Goal: Information Seeking & Learning: Learn about a topic

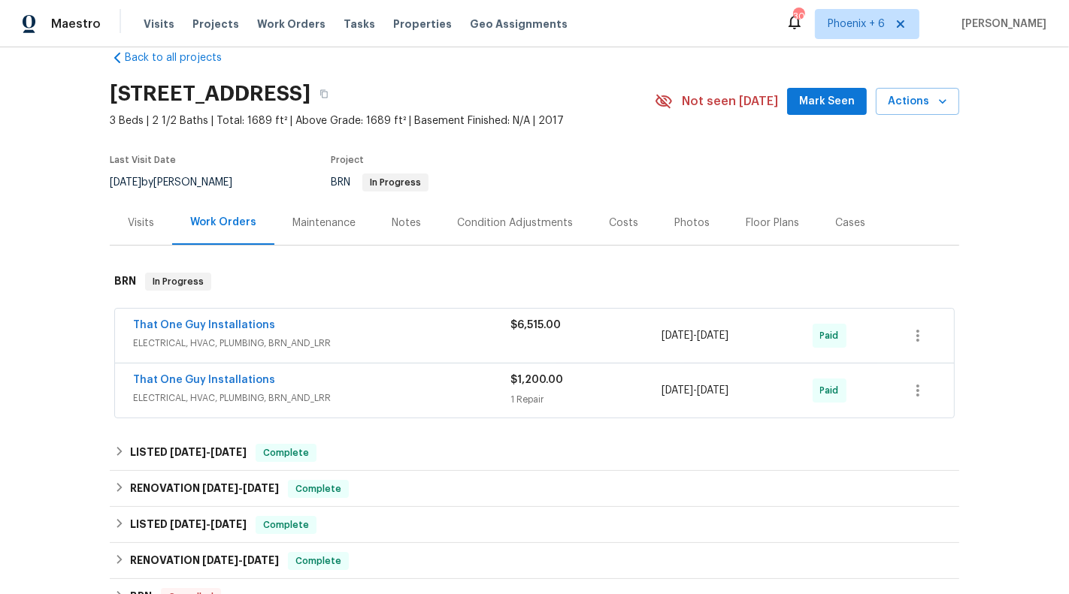
scroll to position [35, 0]
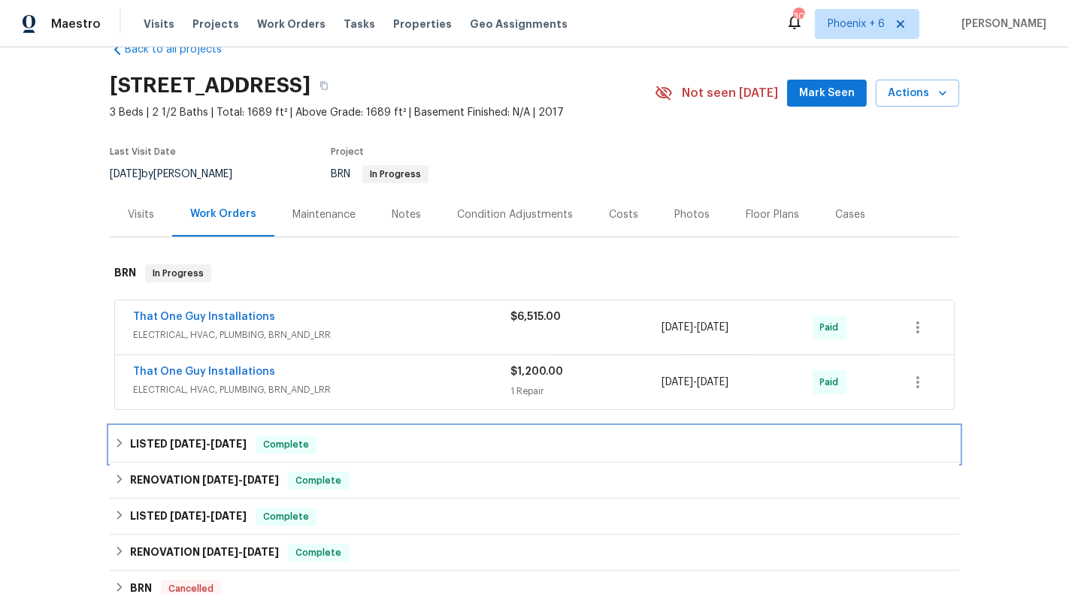
click at [550, 440] on div "LISTED [DATE] - [DATE] Complete" at bounding box center [534, 445] width 840 height 18
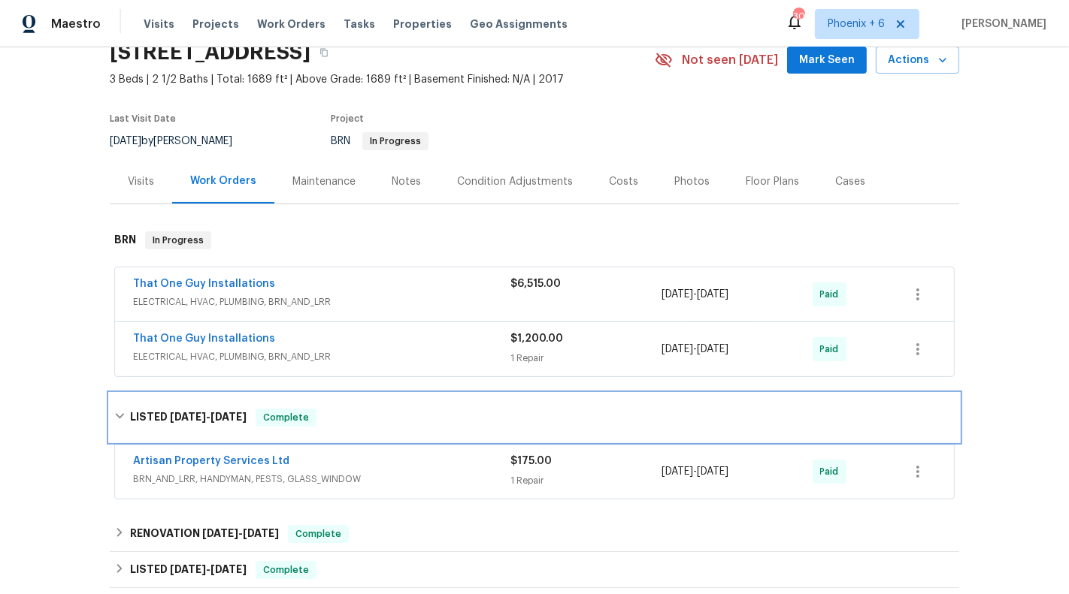
scroll to position [74, 0]
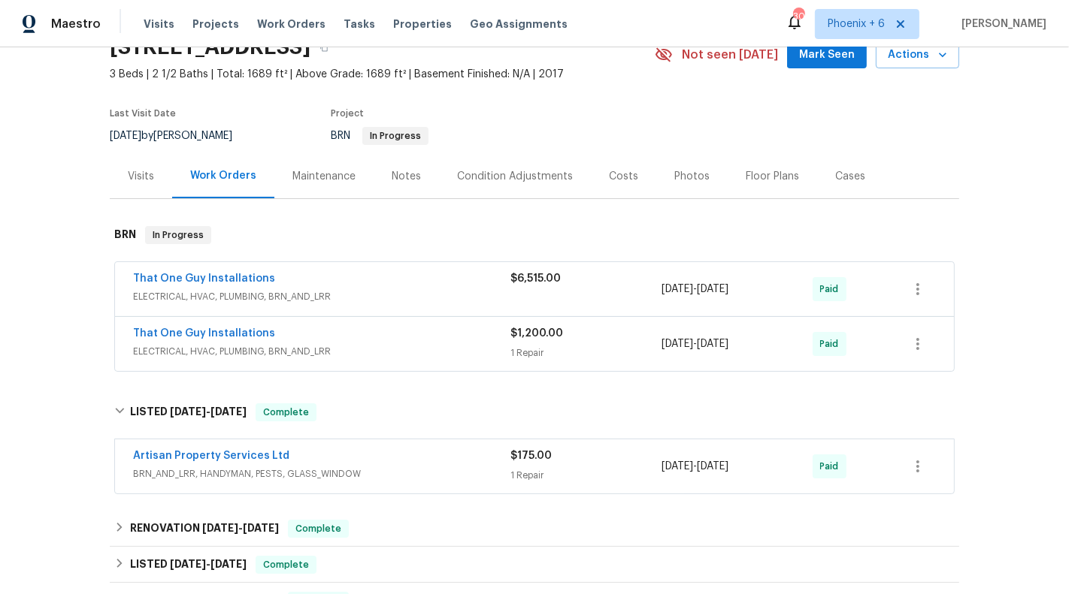
click at [419, 467] on span "BRN_AND_LRR, HANDYMAN, PESTS, GLASS_WINDOW" at bounding box center [321, 474] width 377 height 15
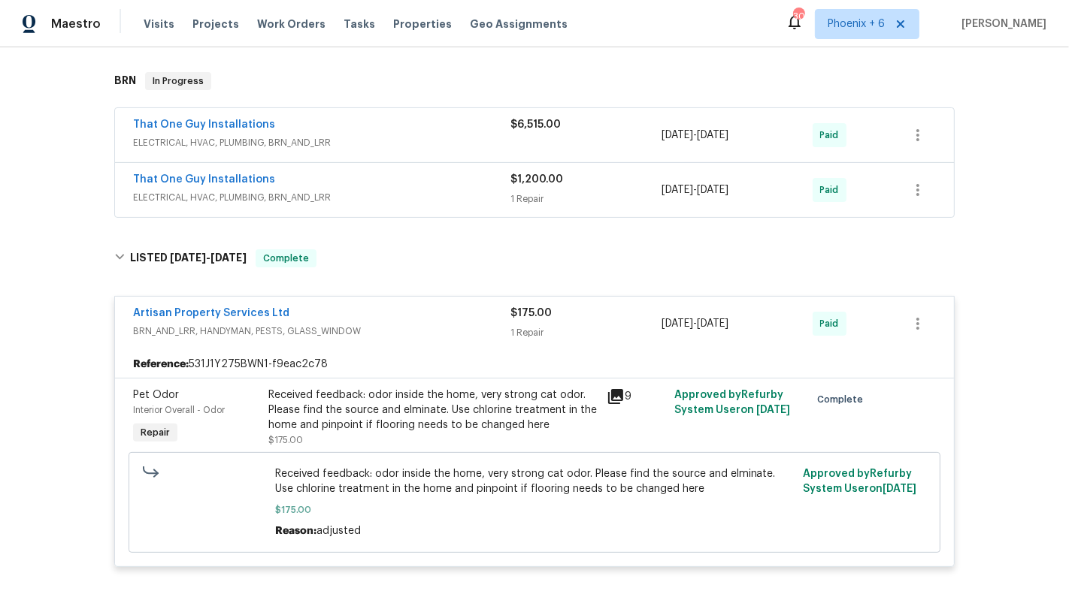
scroll to position [231, 0]
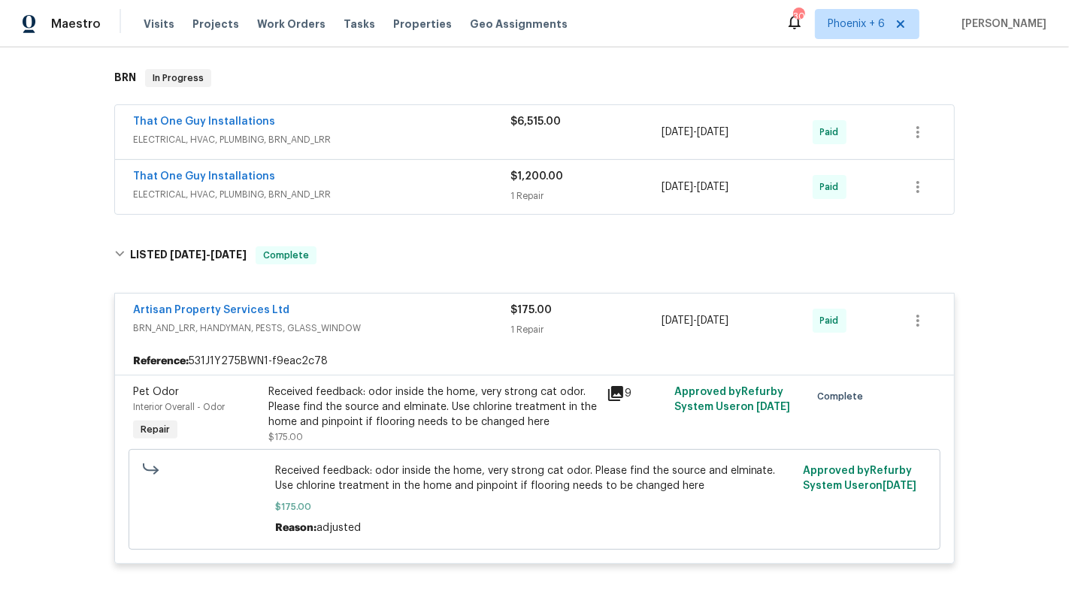
click at [615, 389] on icon at bounding box center [615, 393] width 15 height 15
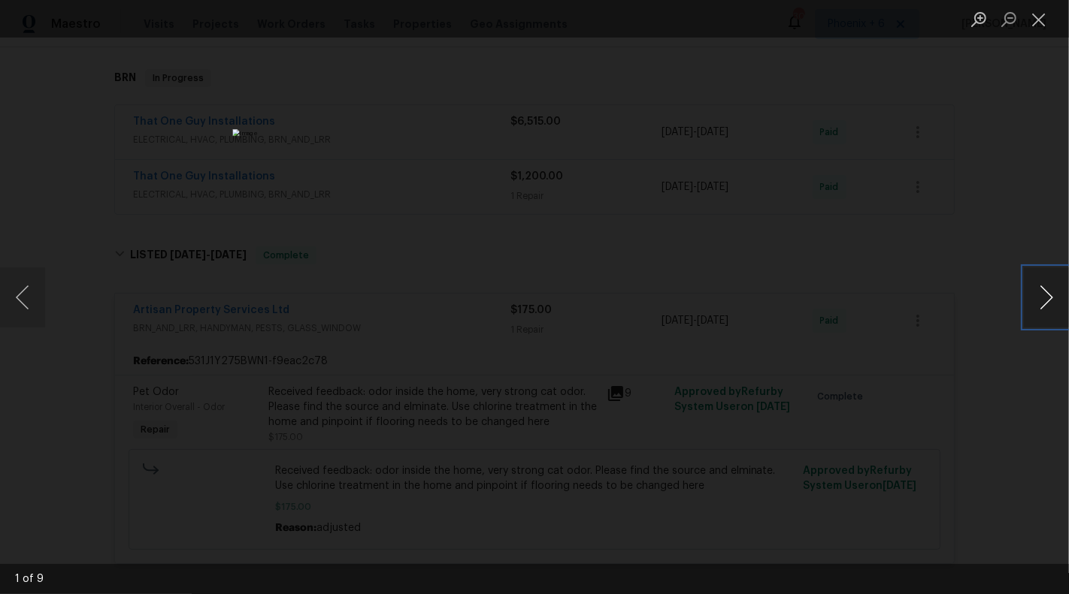
click at [1050, 297] on button "Next image" at bounding box center [1045, 298] width 45 height 60
click at [1050, 295] on button "Next image" at bounding box center [1045, 298] width 45 height 60
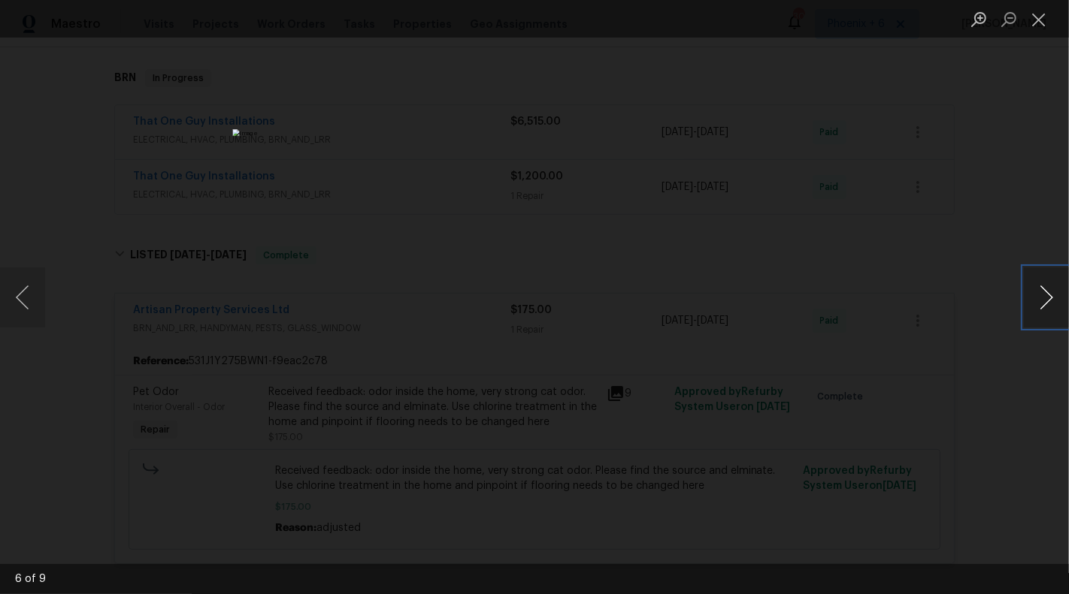
click at [1050, 295] on button "Next image" at bounding box center [1045, 298] width 45 height 60
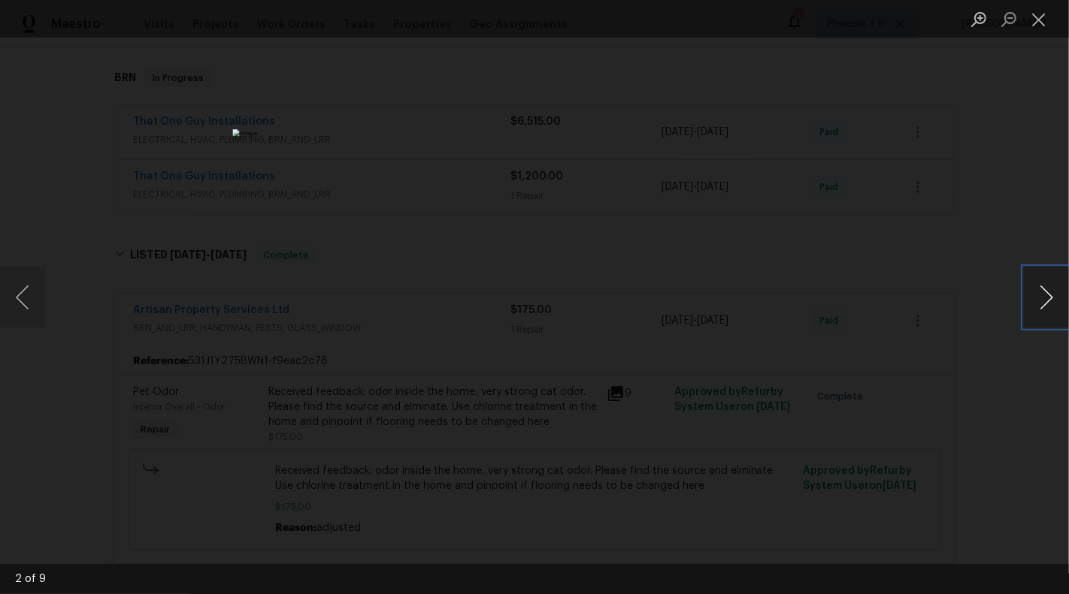
click at [1050, 295] on button "Next image" at bounding box center [1045, 298] width 45 height 60
click at [1042, 20] on button "Close lightbox" at bounding box center [1038, 19] width 30 height 26
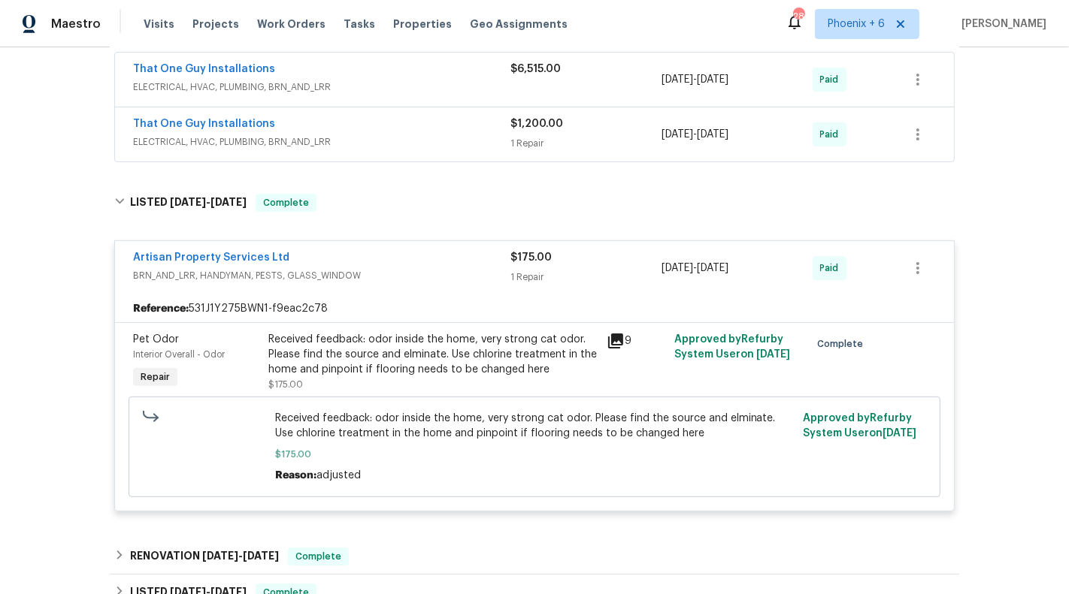
scroll to position [0, 0]
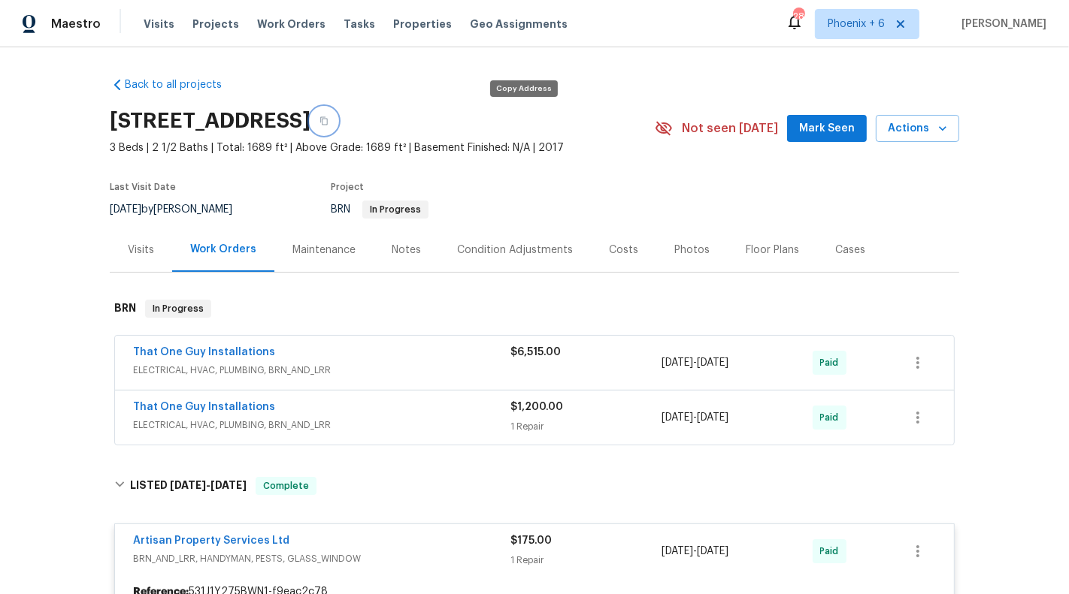
click at [328, 116] on icon "button" at bounding box center [323, 120] width 9 height 9
